Goal: Transaction & Acquisition: Purchase product/service

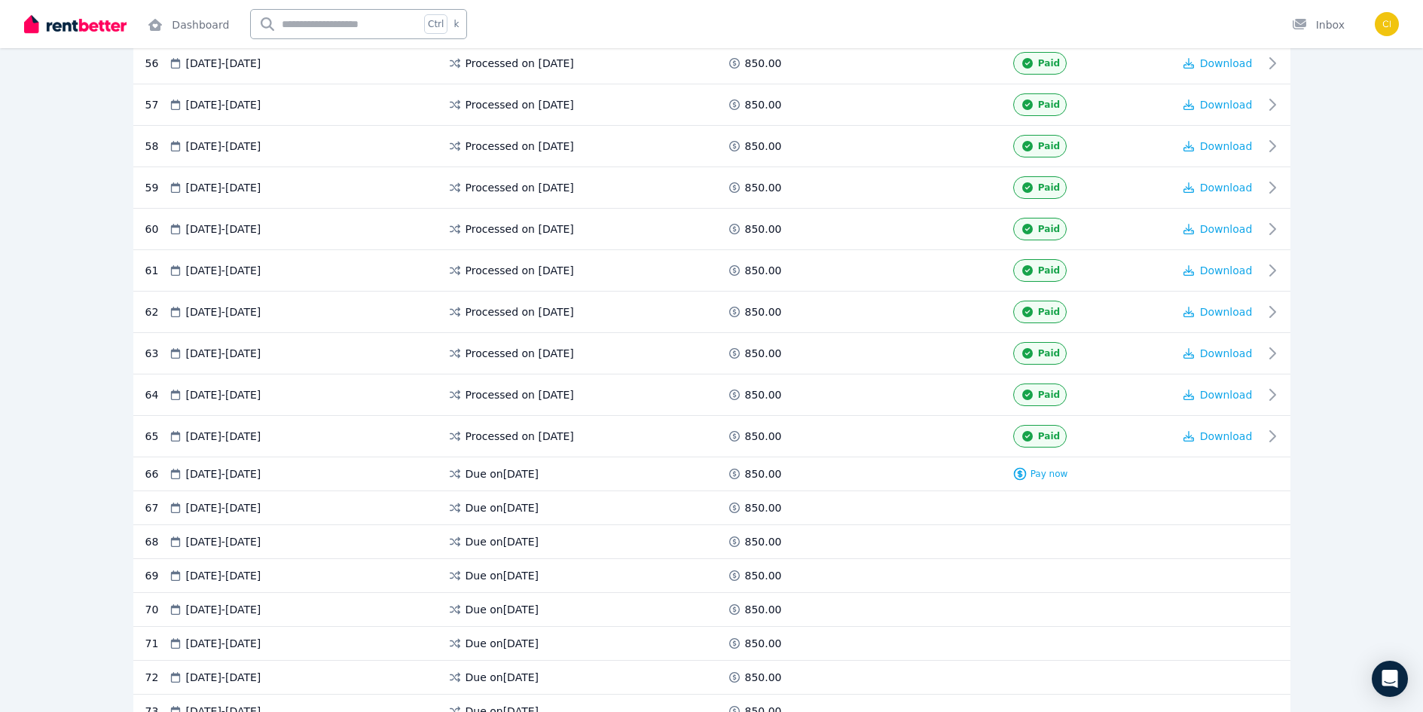
scroll to position [2787, 0]
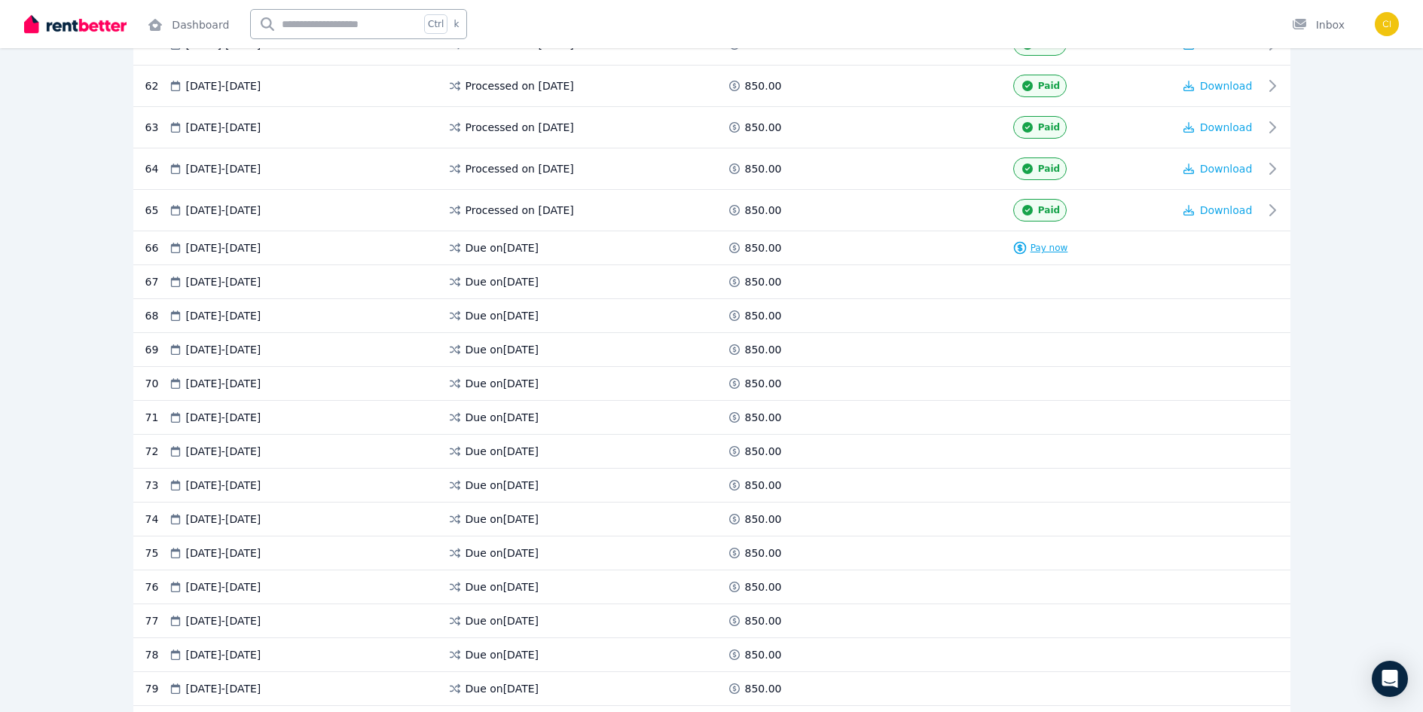
click at [1043, 245] on span "Pay now" at bounding box center [1050, 248] width 38 height 12
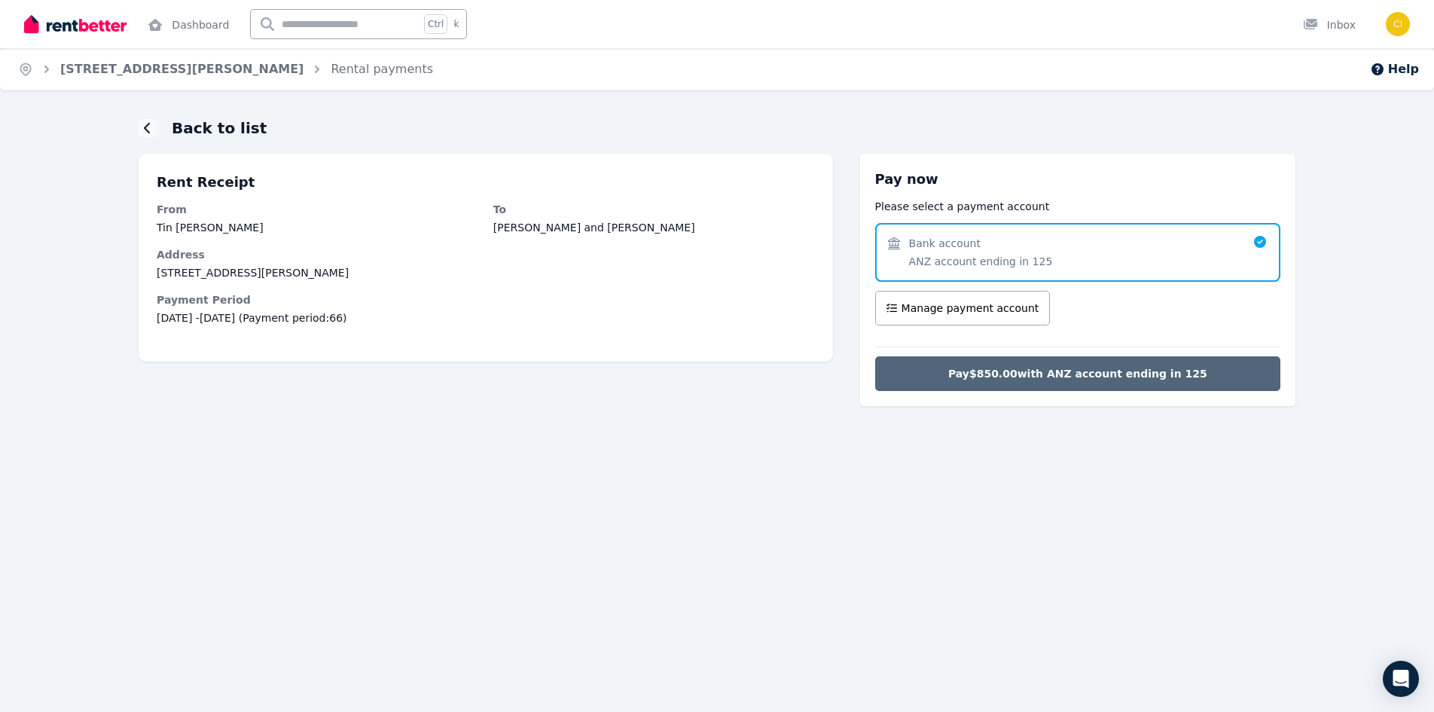
click at [1042, 375] on span "Pay $850.00 with ANZ account ending in 125" at bounding box center [1077, 373] width 259 height 15
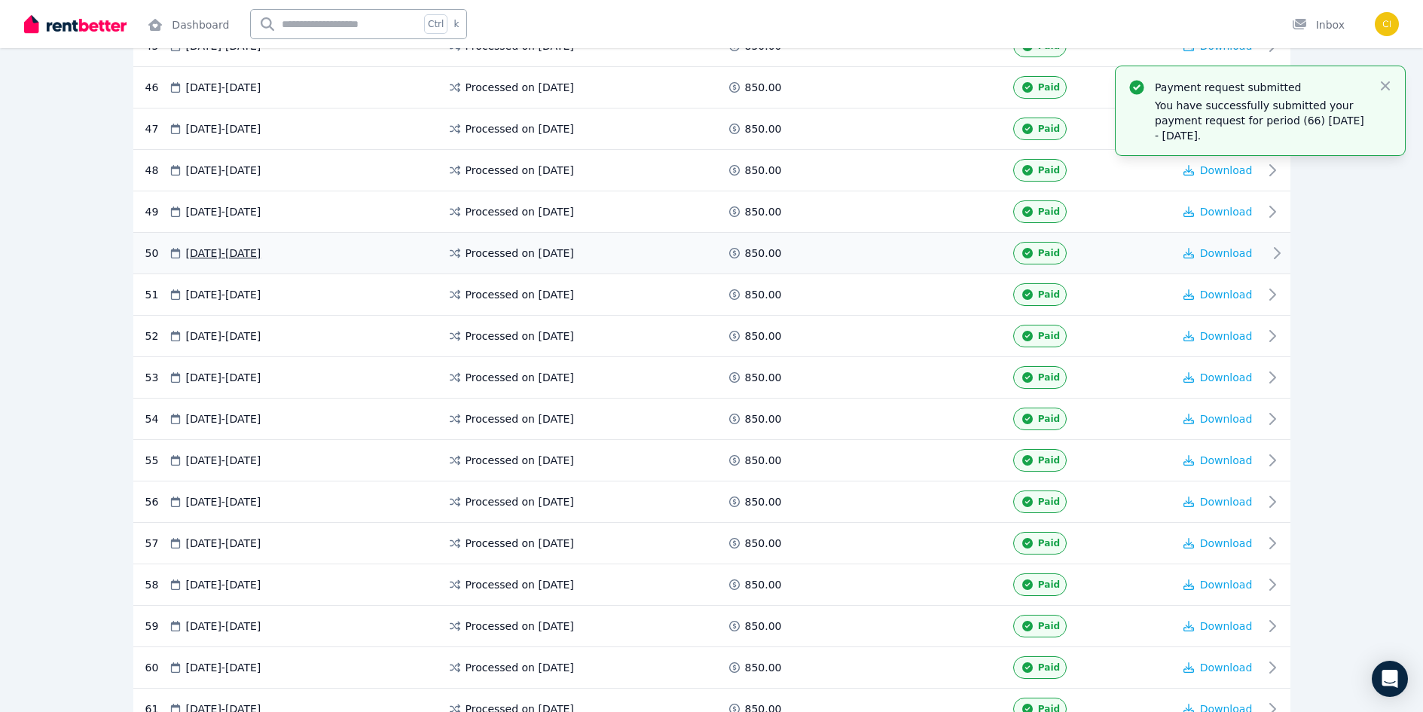
scroll to position [1950, 0]
